Goal: Communication & Community: Connect with others

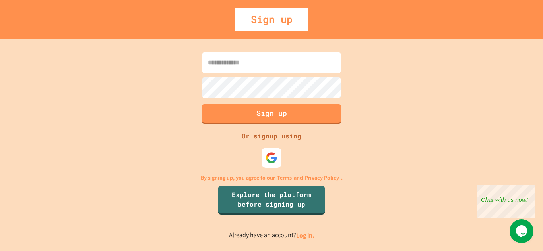
click at [249, 70] on input at bounding box center [271, 62] width 139 height 21
click at [278, 164] on div at bounding box center [272, 158] width 22 height 22
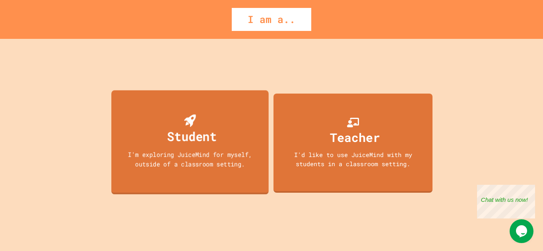
click at [202, 142] on div "Student" at bounding box center [192, 136] width 50 height 19
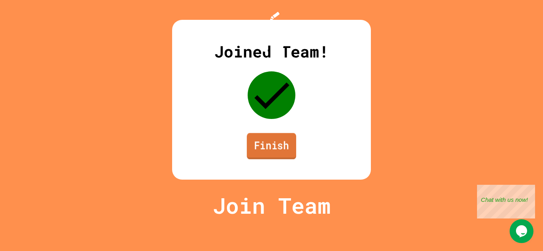
click at [280, 159] on link "Finish" at bounding box center [271, 146] width 49 height 26
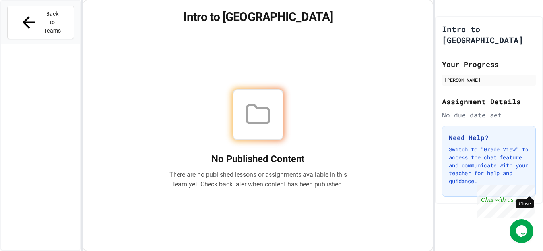
click at [532, 192] on div "Close" at bounding box center [529, 190] width 10 height 10
